Goal: Answer question/provide support

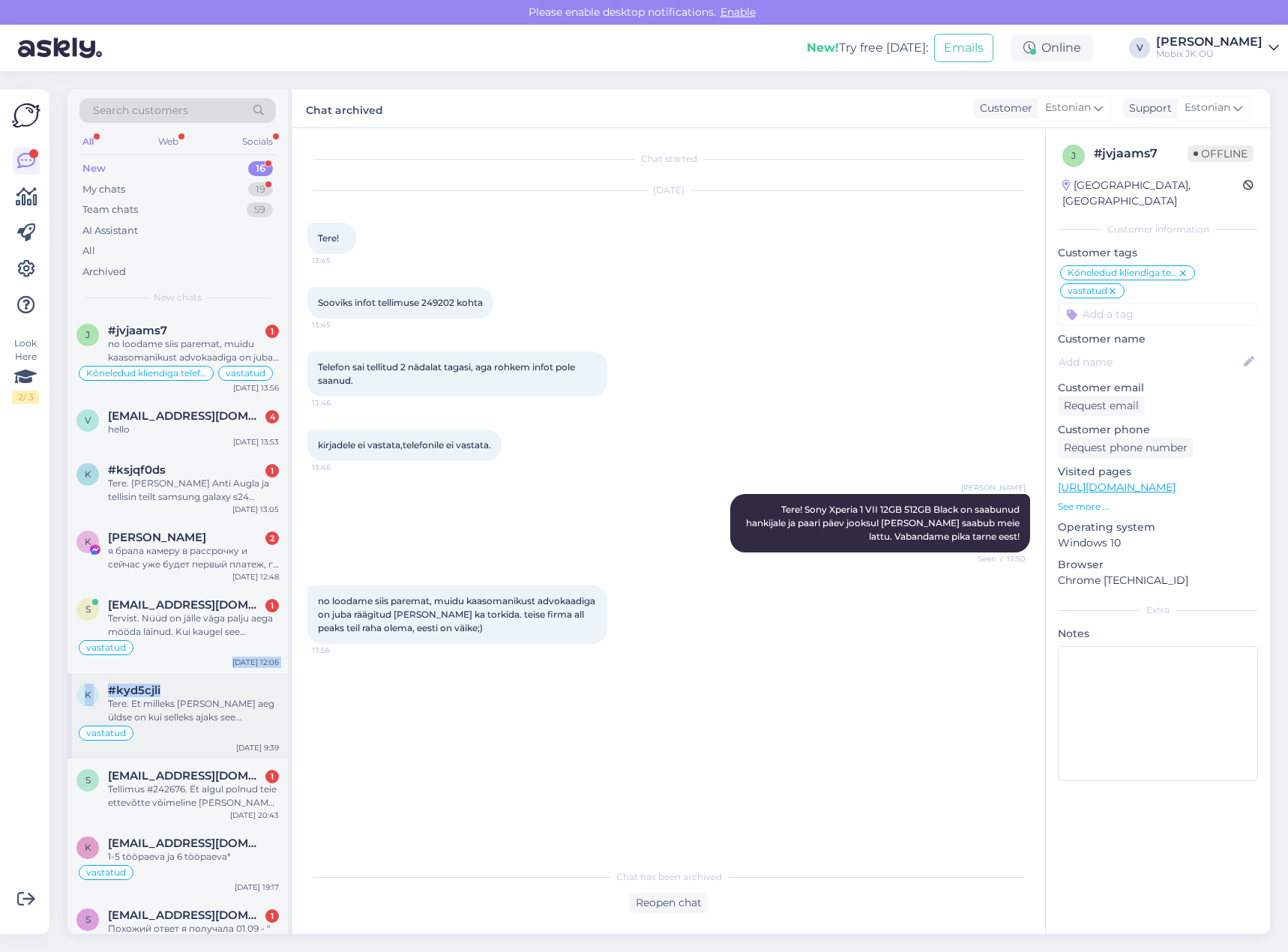
click at [235, 669] on div "j #jvjaams7 1 no loodame siis paremat, muidu kaasomanikust advokaadiga on juba …" at bounding box center [178, 920] width 221 height 1214
click at [231, 432] on div "hello" at bounding box center [194, 429] width 171 height 14
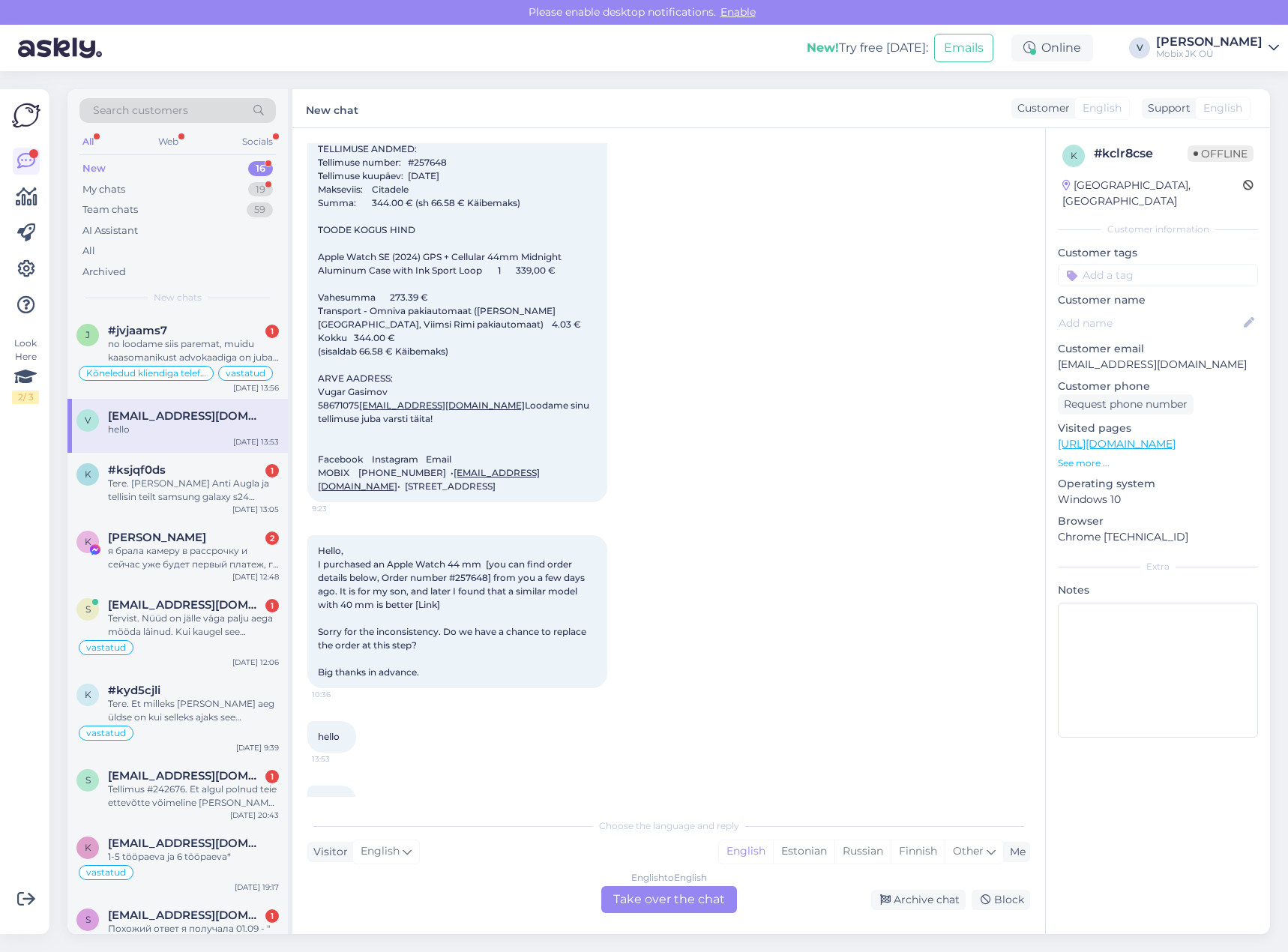
scroll to position [435, 0]
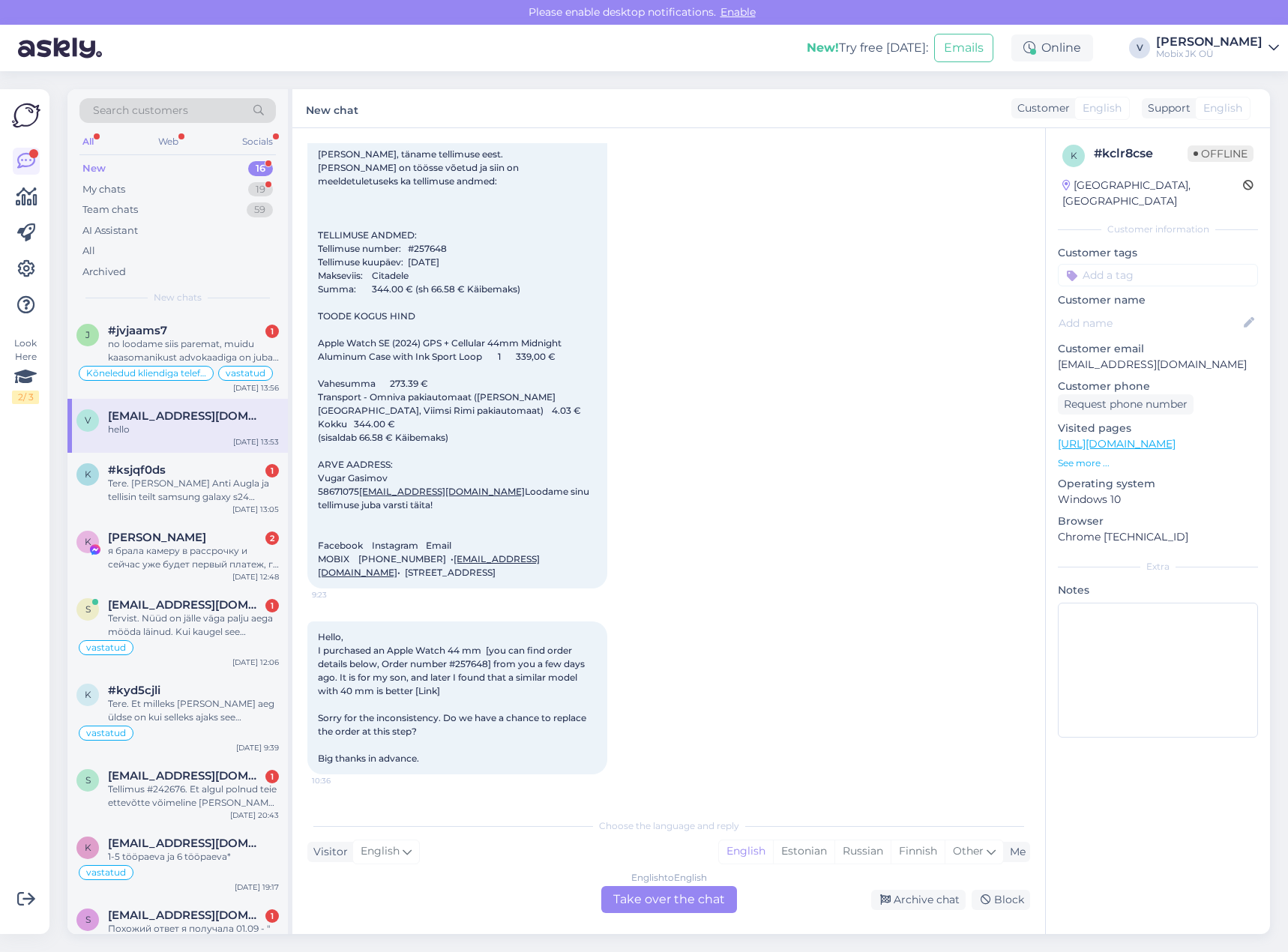
click at [1141, 264] on input at bounding box center [1158, 275] width 200 height 23
type input "meil"
click at [1184, 310] on span "Vastatud läbi üldmeili" at bounding box center [1158, 314] width 96 height 9
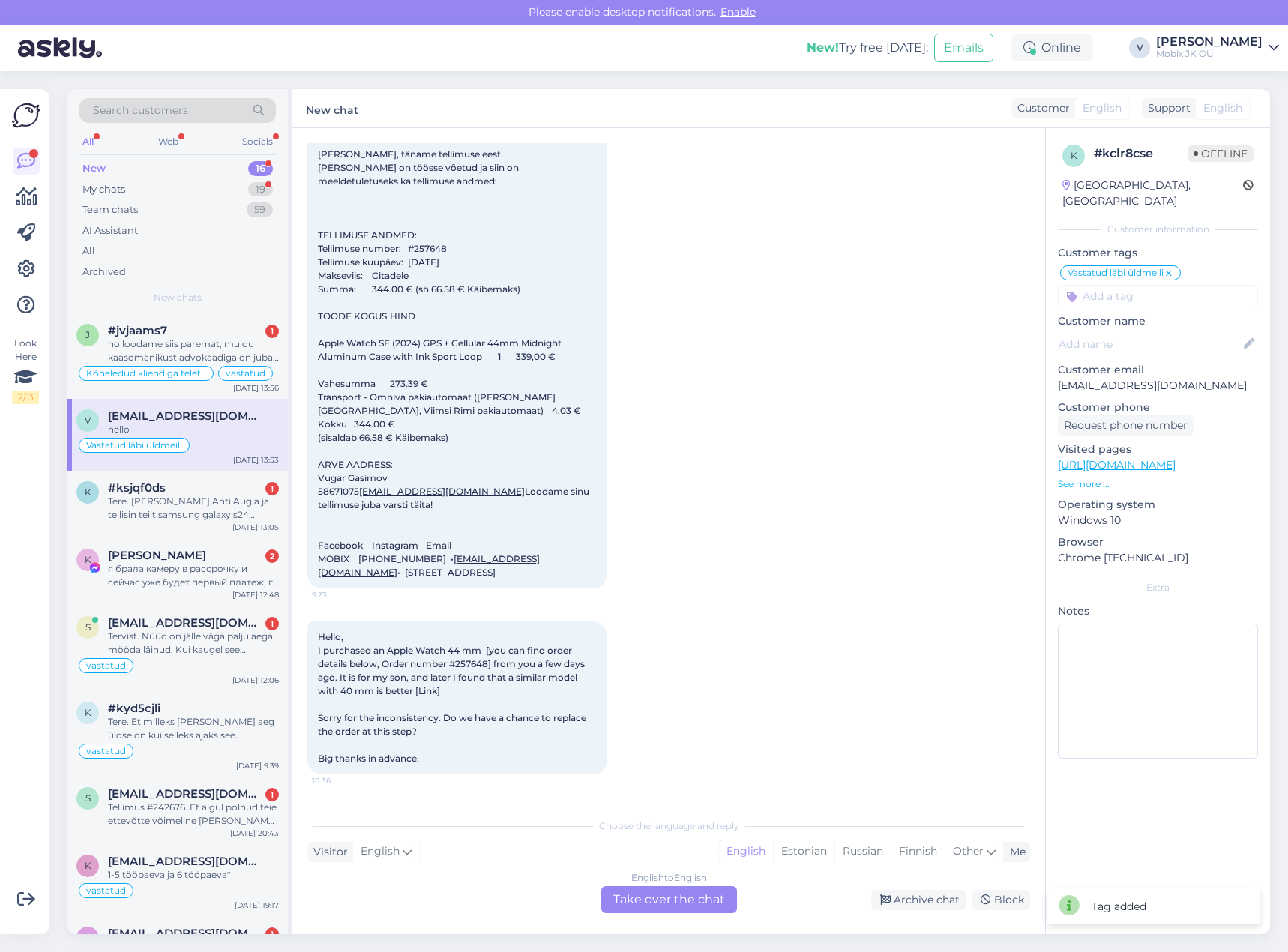
drag, startPoint x: 1164, startPoint y: 267, endPoint x: 1168, endPoint y: 279, distance: 12.6
click at [1164, 268] on div "Vastatud läbi üldmeili z5 comp aku Vastatud läbi üldmeili Vastatud [PERSON_NAME…" at bounding box center [1158, 285] width 200 height 43
click at [1169, 285] on input at bounding box center [1158, 296] width 200 height 23
type input "[PERSON_NAME]"
click at [1168, 331] on span "[PERSON_NAME]" at bounding box center [1158, 336] width 79 height 9
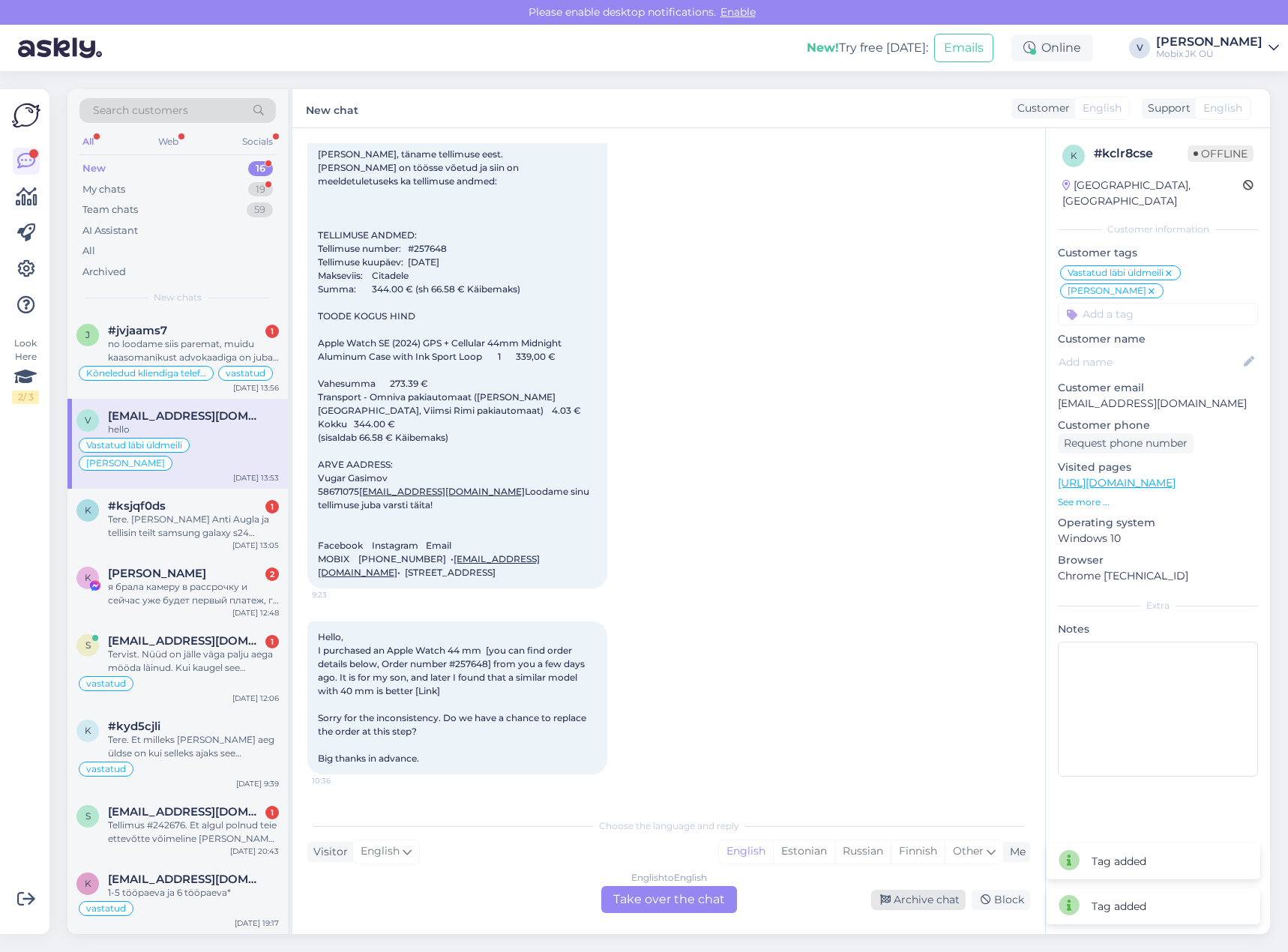
click at [929, 902] on div "Archive chat" at bounding box center [919, 900] width 95 height 20
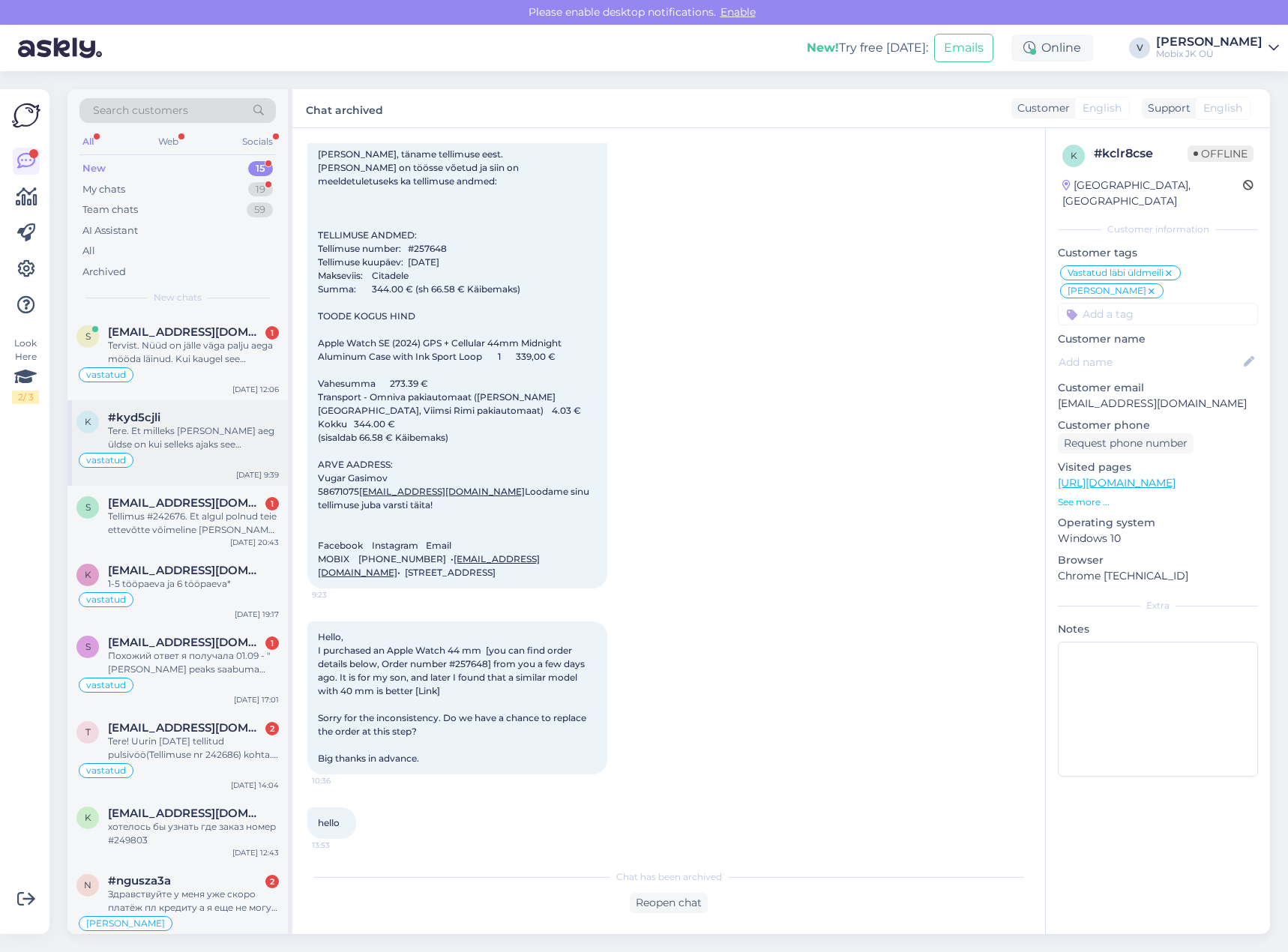
scroll to position [0, 0]
